Goal: Task Accomplishment & Management: Use online tool/utility

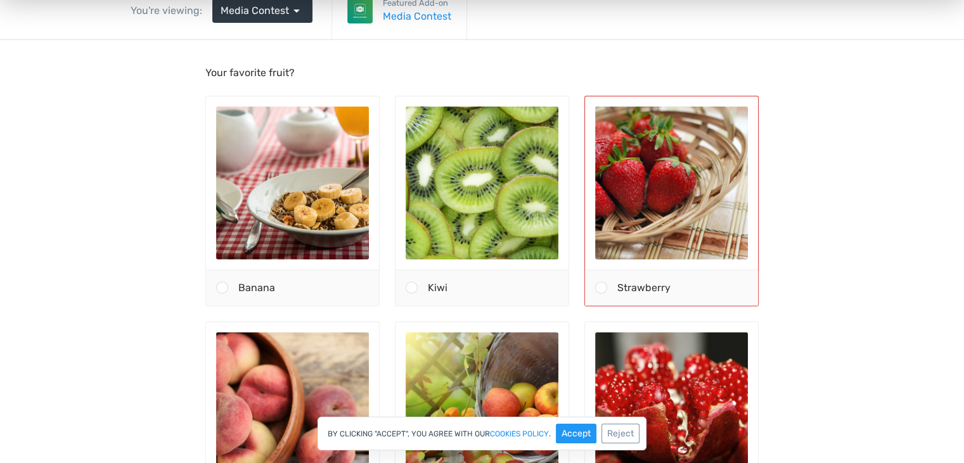
scroll to position [127, 0]
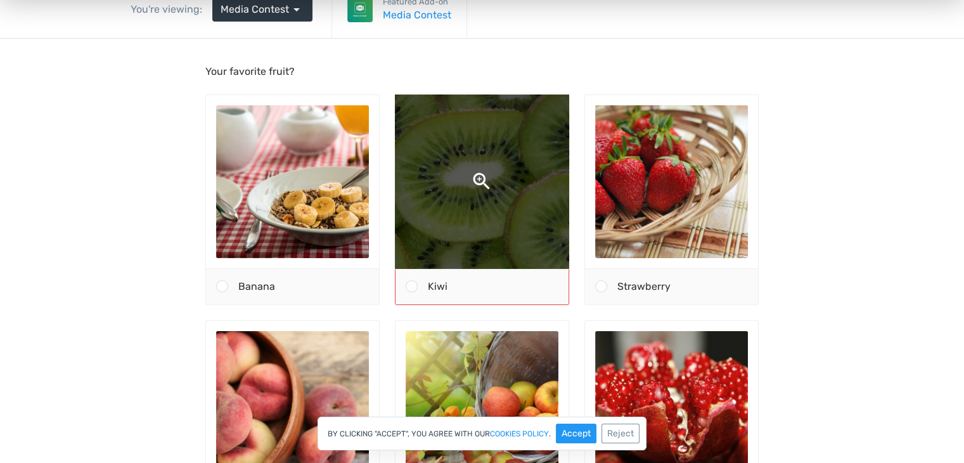
click at [496, 210] on img at bounding box center [481, 181] width 323 height 323
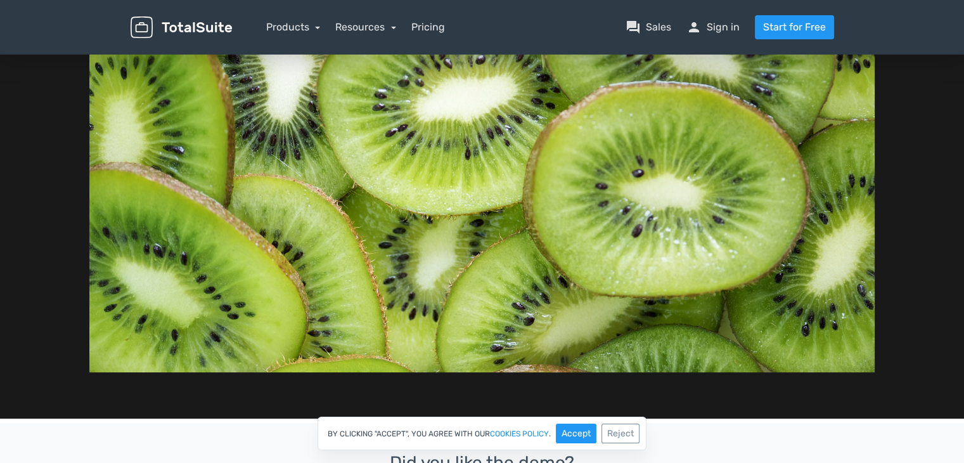
scroll to position [0, 0]
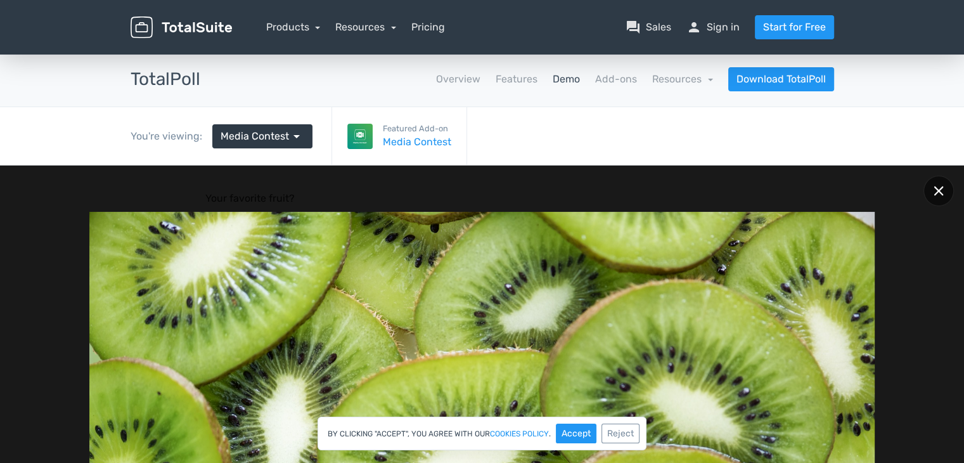
click at [938, 193] on icon at bounding box center [939, 191] width 10 height 10
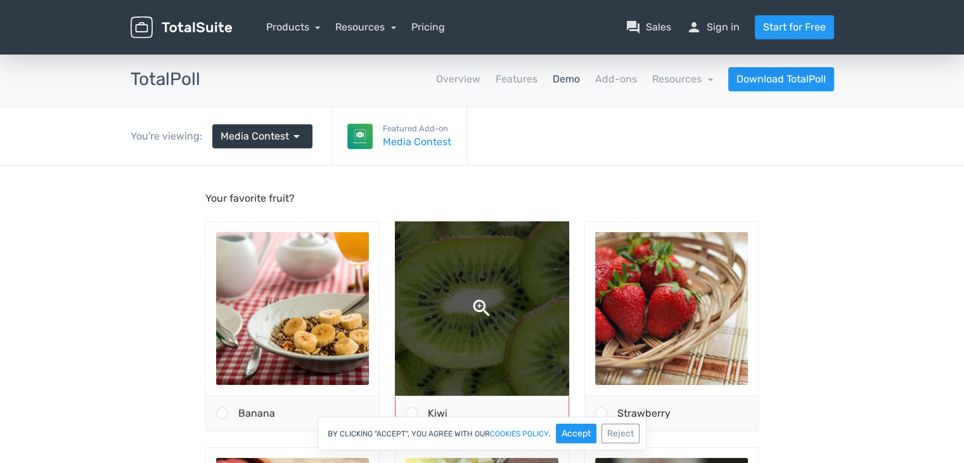
scroll to position [127, 0]
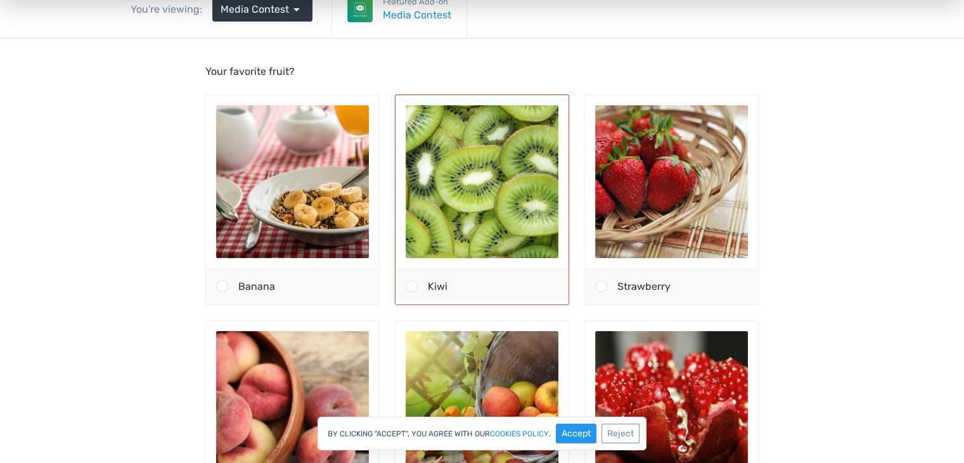
click at [416, 285] on span at bounding box center [412, 286] width 12 height 12
click at [412, 287] on input "Kiwi" at bounding box center [412, 287] width 0 height 0
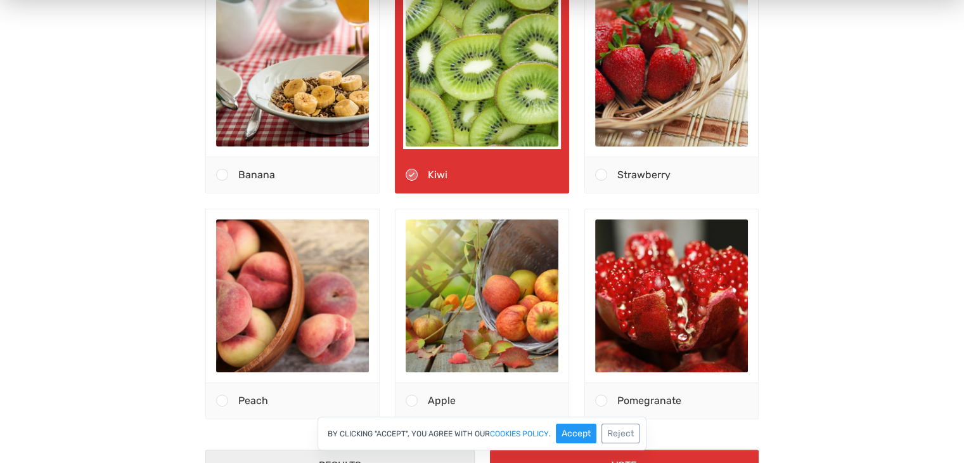
scroll to position [444, 0]
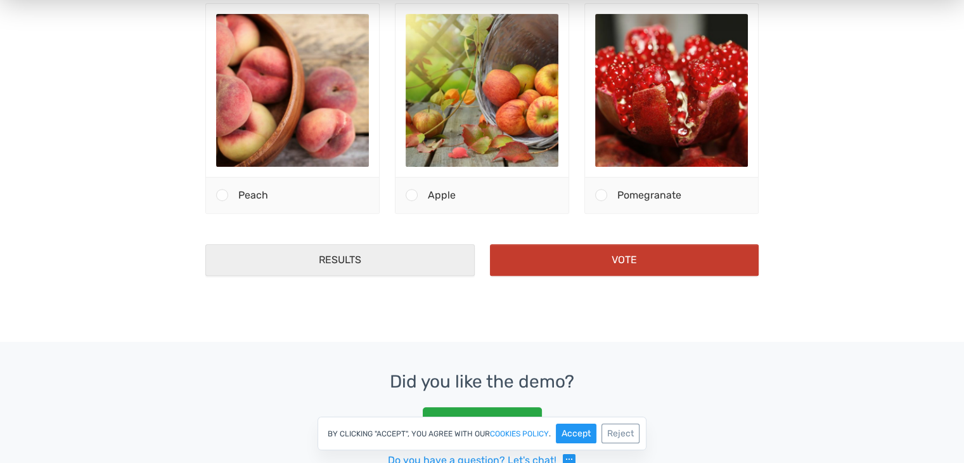
click at [577, 269] on button "Vote" at bounding box center [624, 261] width 269 height 32
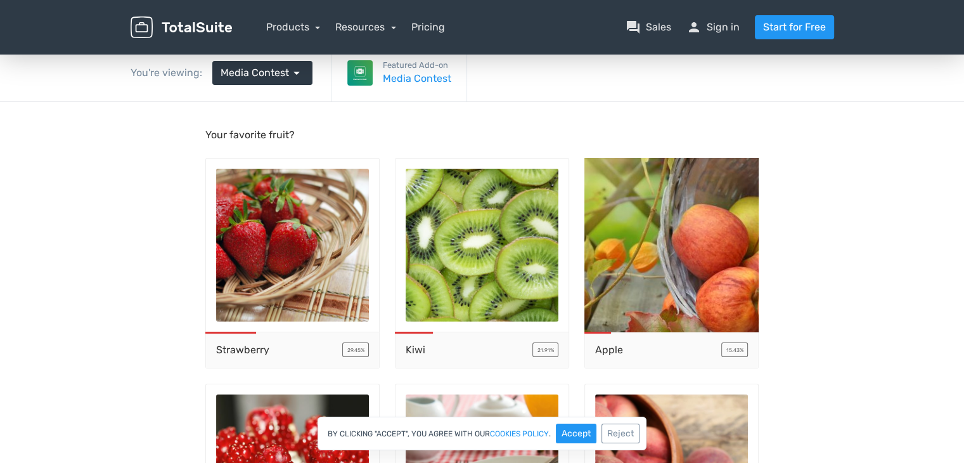
scroll to position [0, 0]
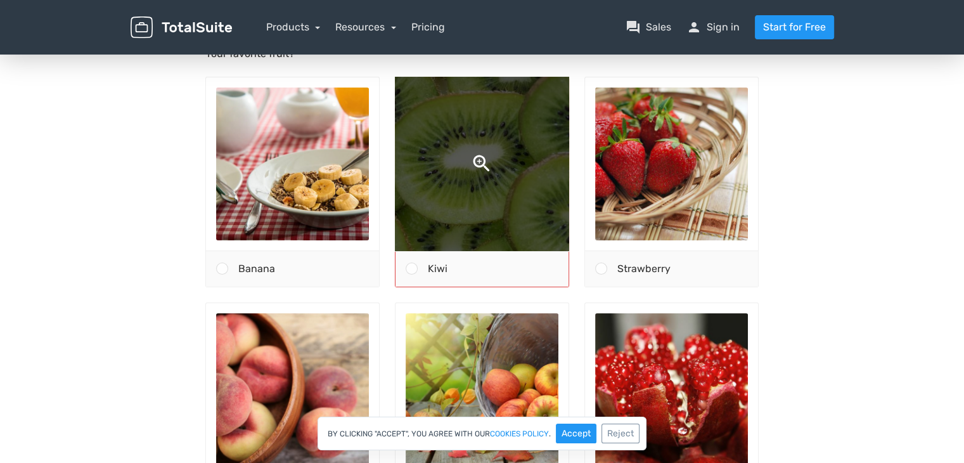
scroll to position [190, 0]
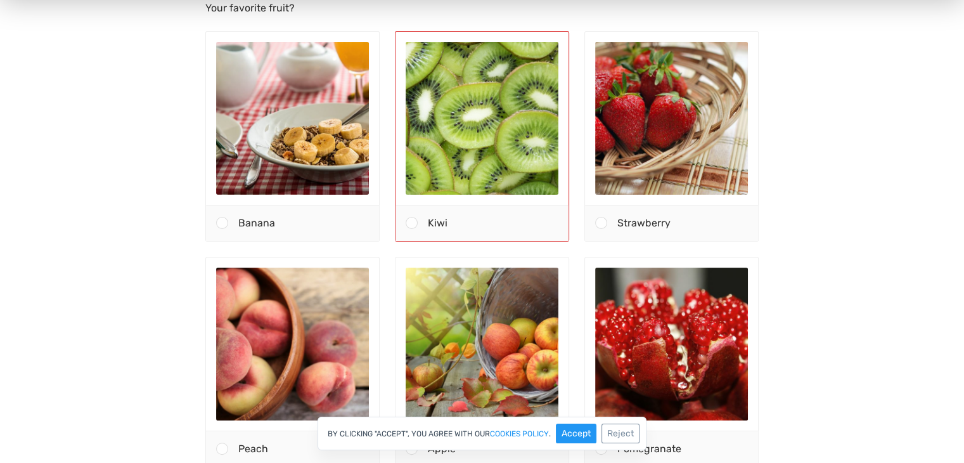
drag, startPoint x: 409, startPoint y: 222, endPoint x: 433, endPoint y: 238, distance: 28.3
click at [409, 222] on span at bounding box center [412, 223] width 12 height 12
click at [412, 224] on input "Kiwi" at bounding box center [412, 224] width 0 height 0
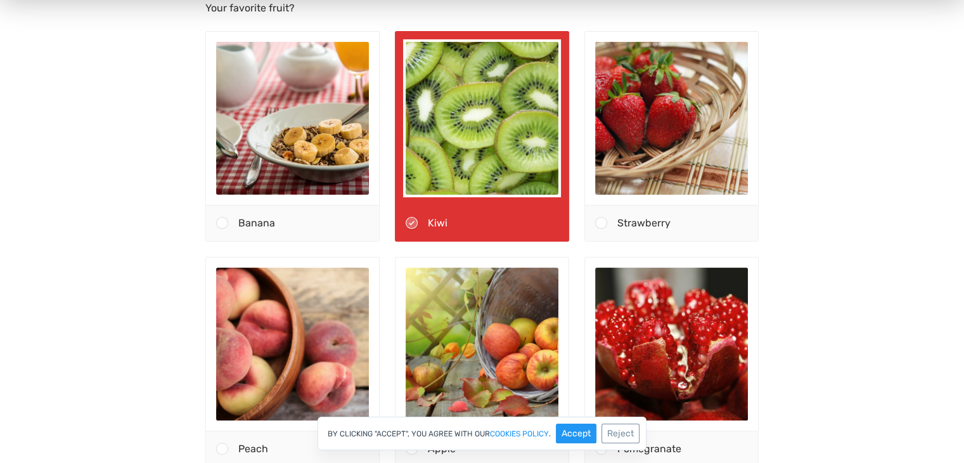
scroll to position [507, 0]
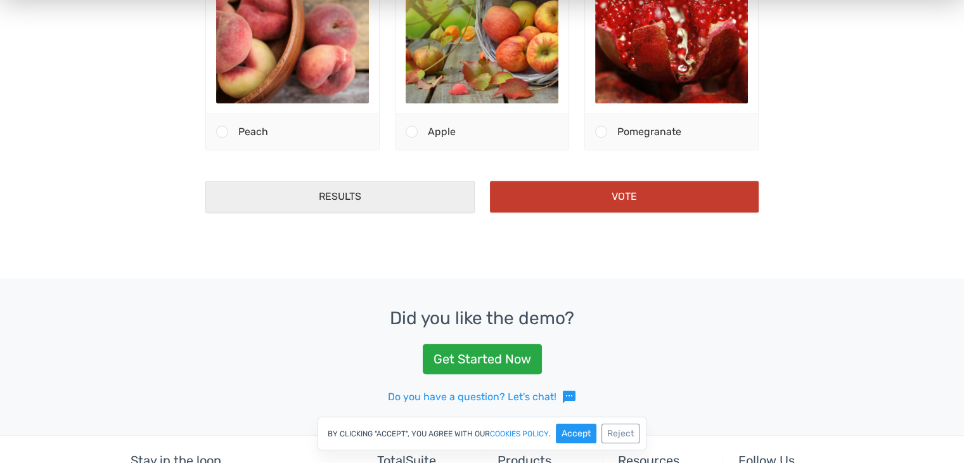
click at [582, 199] on button "Vote" at bounding box center [624, 197] width 269 height 32
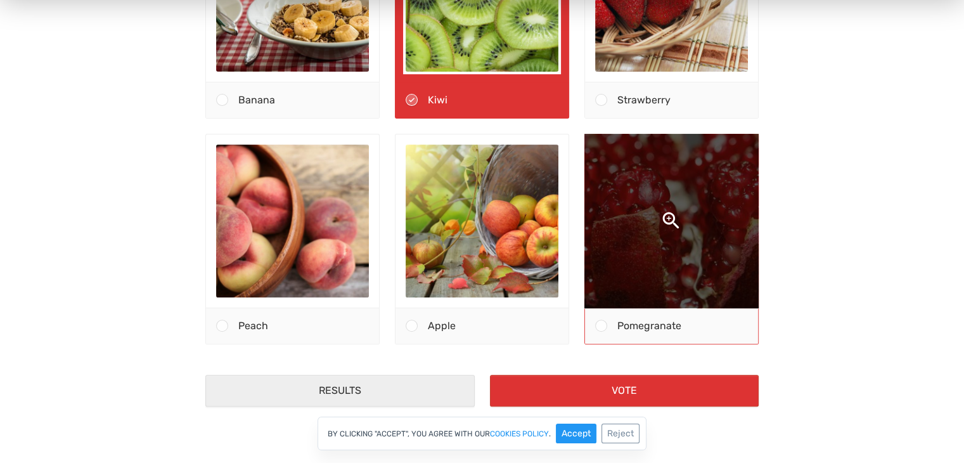
scroll to position [317, 0]
